Goal: Find specific page/section: Find specific page/section

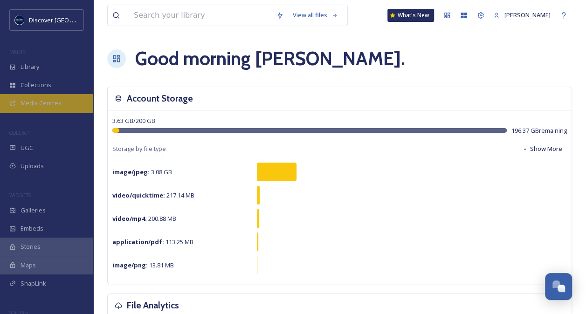
click at [36, 100] on span "Media Centres" at bounding box center [41, 103] width 41 height 9
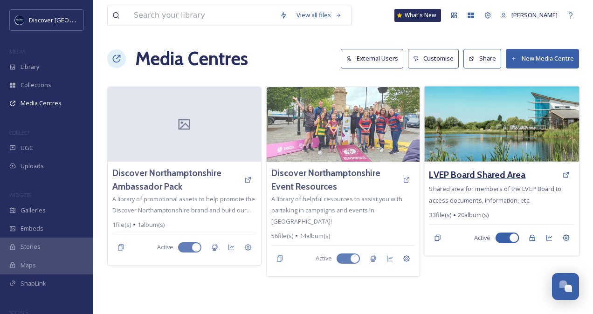
click at [468, 172] on h3 "LVEP Board Shared Area" at bounding box center [477, 175] width 97 height 14
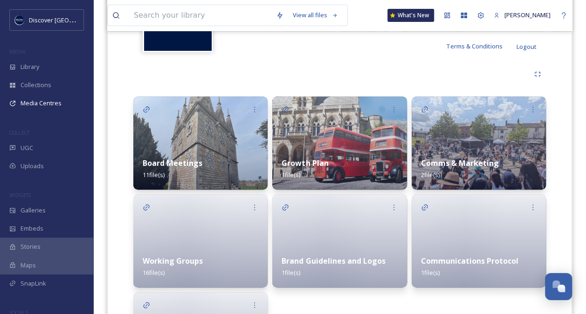
scroll to position [184, 0]
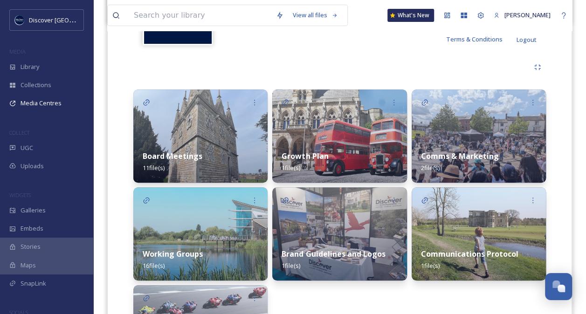
click at [211, 225] on img at bounding box center [200, 233] width 134 height 93
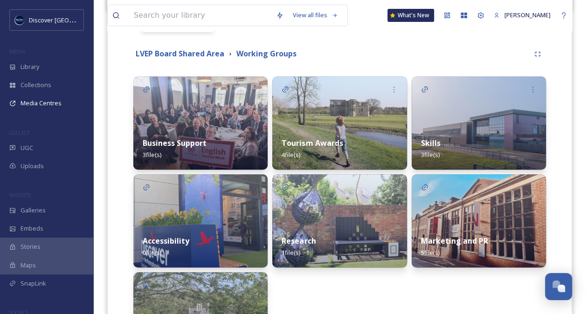
scroll to position [224, 0]
